Goal: Information Seeking & Learning: Check status

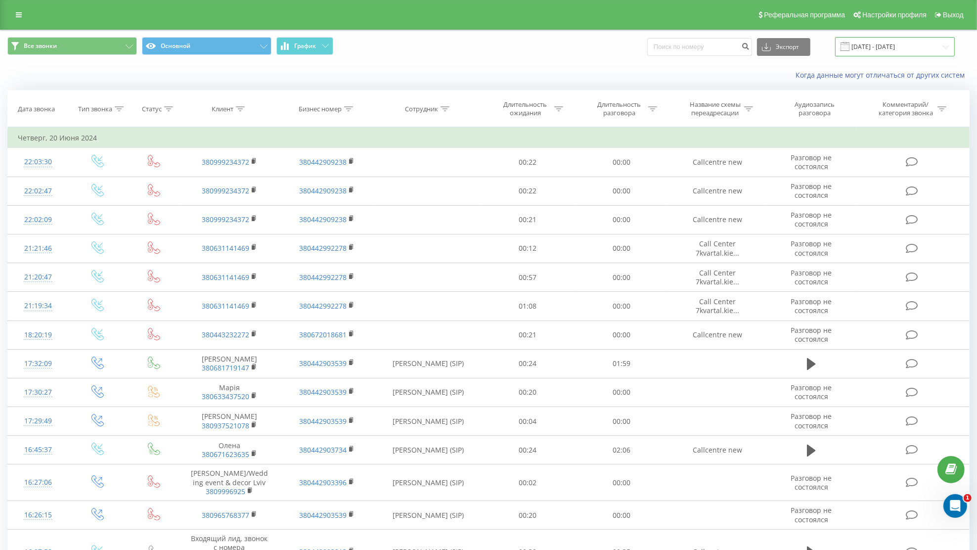
click at [900, 40] on input "20.05.2024 - 20.06.2024" at bounding box center [895, 46] width 120 height 19
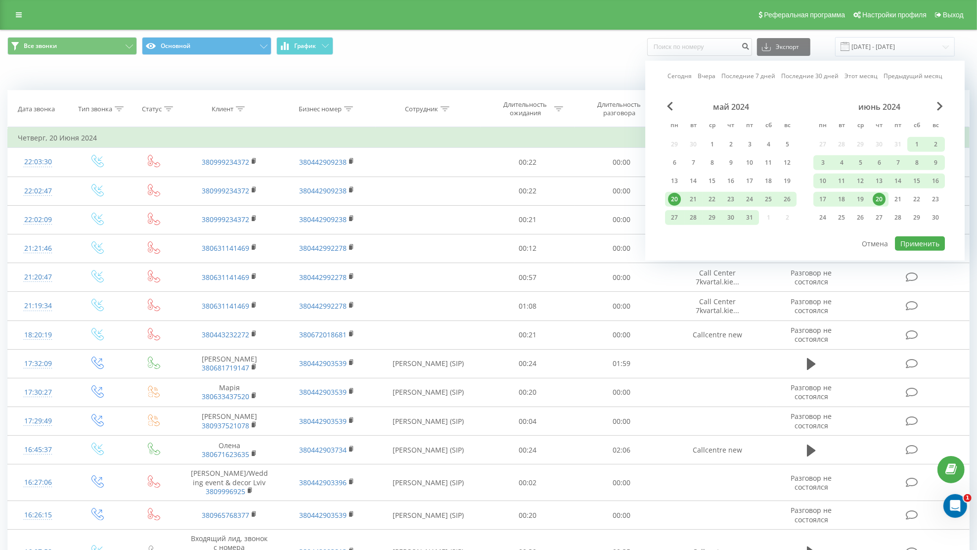
drag, startPoint x: 865, startPoint y: 75, endPoint x: 877, endPoint y: 89, distance: 18.2
click at [865, 75] on link "Этот месяц" at bounding box center [861, 75] width 33 height 9
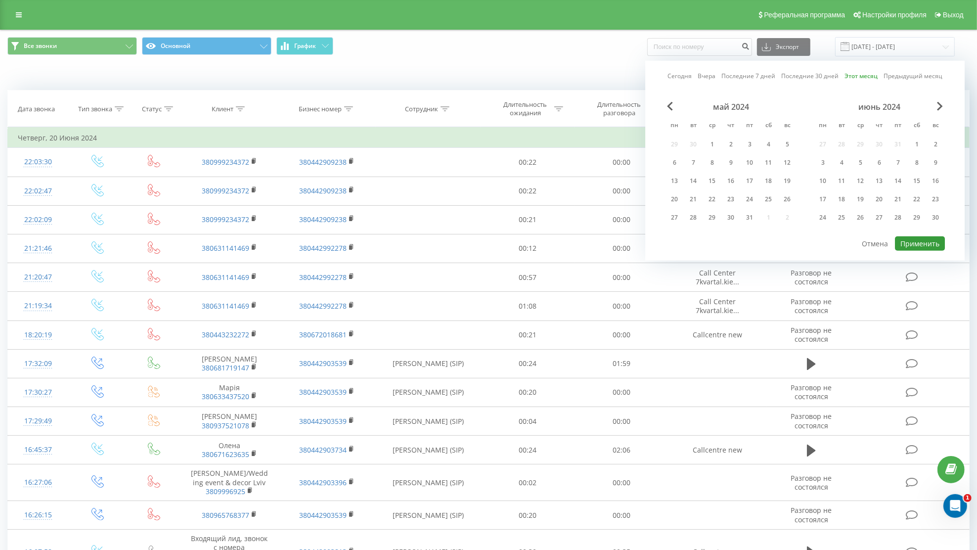
click at [916, 238] on button "Применить" at bounding box center [920, 243] width 50 height 14
type input "01.08.2025 - 31.08.2025"
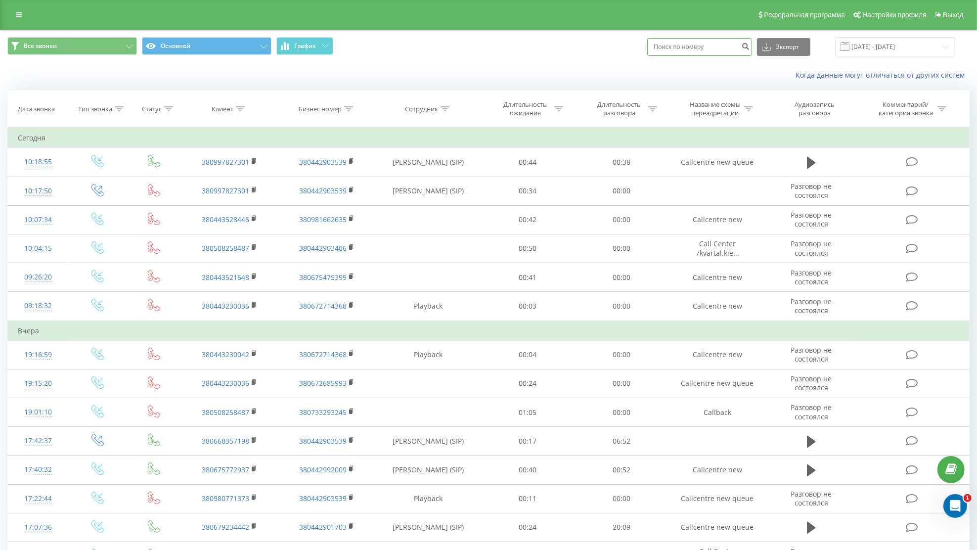
click at [720, 51] on input at bounding box center [699, 47] width 105 height 18
paste input "0962808084"
type input "0962808084"
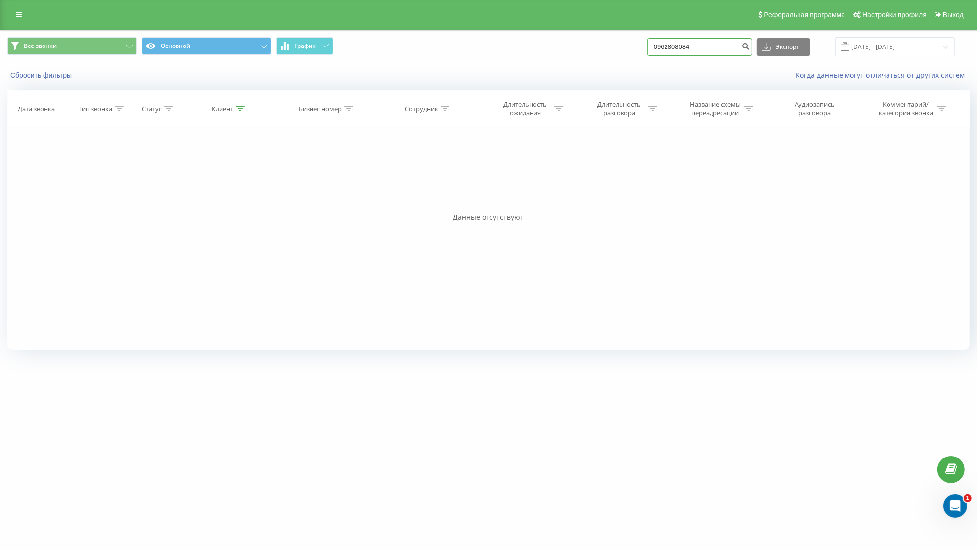
click at [721, 45] on input "0962808084" at bounding box center [699, 47] width 105 height 18
